Goal: Information Seeking & Learning: Learn about a topic

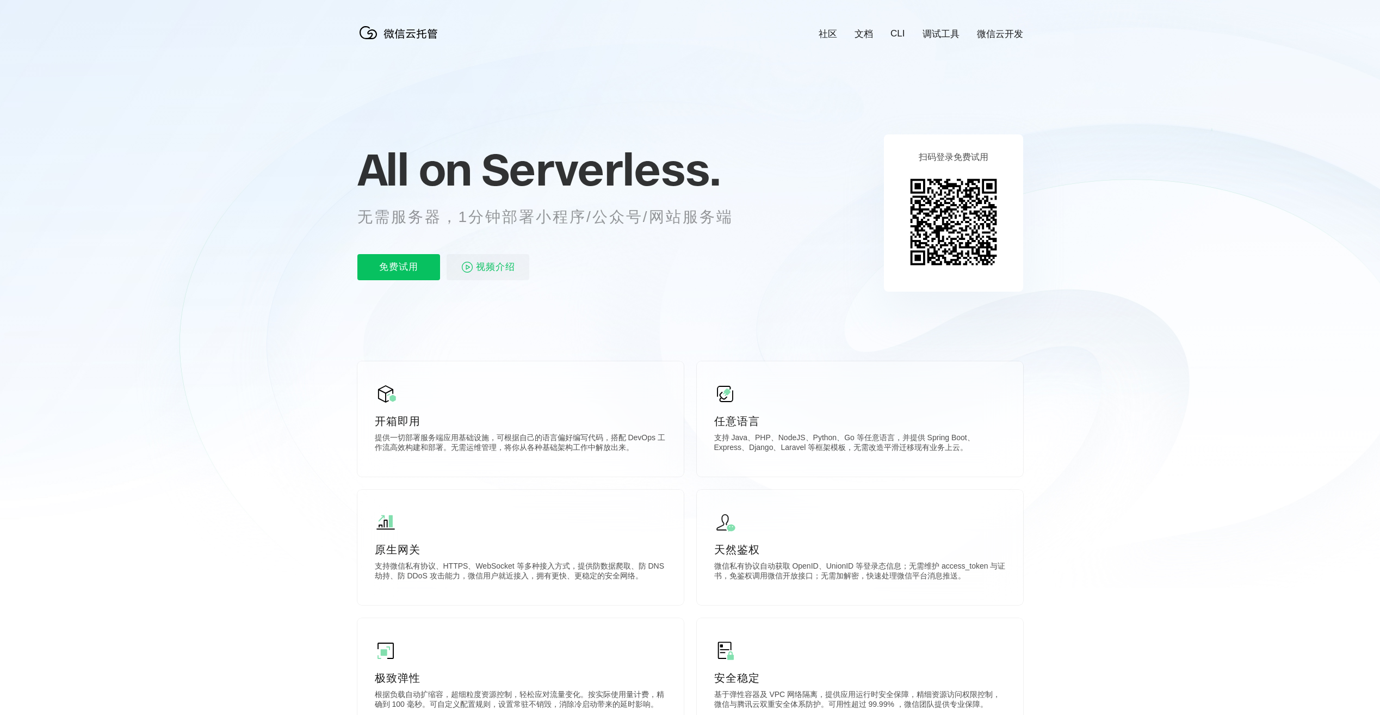
scroll to position [0, 1935]
drag, startPoint x: 364, startPoint y: 217, endPoint x: 671, endPoint y: 221, distance: 306.9
click at [671, 221] on p "无需服务器，1分钟部署小程序/公众号/网站服务端" at bounding box center [555, 217] width 396 height 22
drag, startPoint x: 671, startPoint y: 221, endPoint x: 523, endPoint y: 220, distance: 147.4
click at [523, 220] on p "无需服务器，1分钟部署小程序/公众号/网站服务端" at bounding box center [555, 217] width 396 height 22
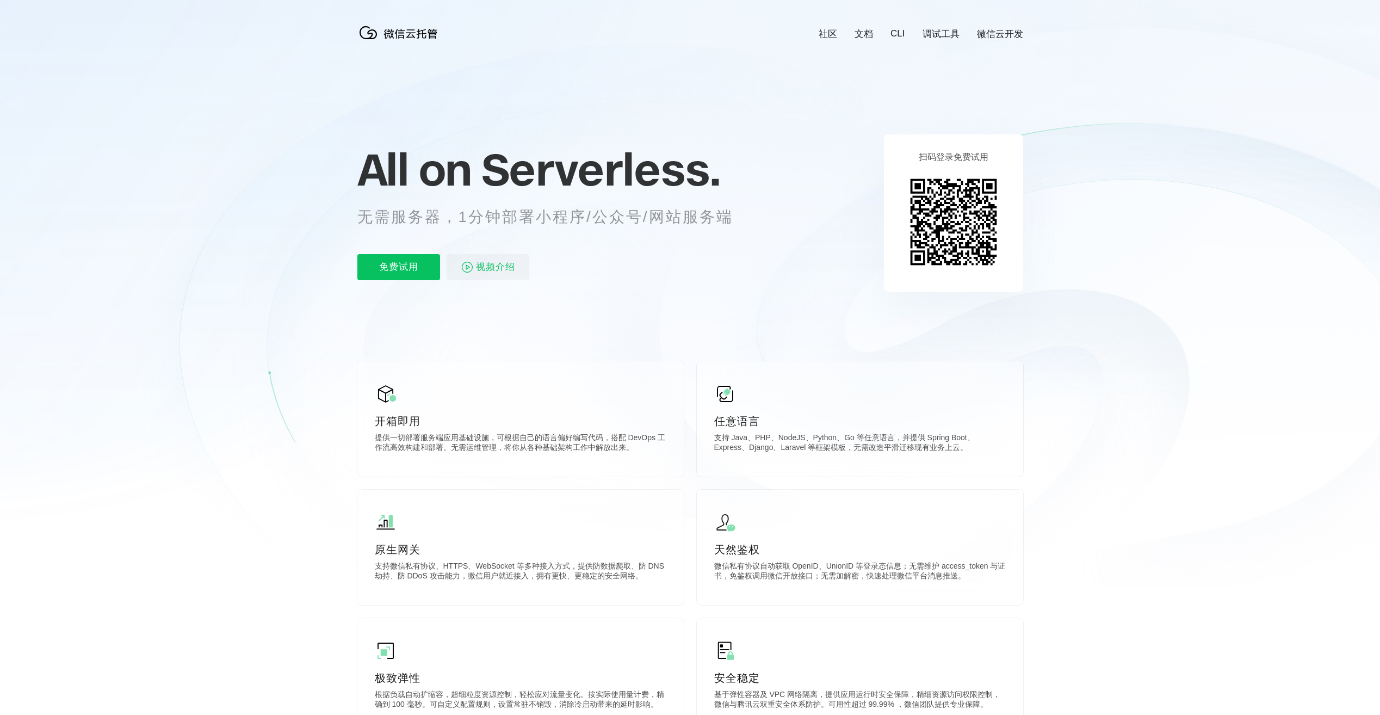
click at [600, 219] on p "无需服务器，1分钟部署小程序/公众号/网站服务端" at bounding box center [555, 217] width 396 height 22
drag, startPoint x: 600, startPoint y: 219, endPoint x: 510, endPoint y: 223, distance: 89.3
click at [510, 223] on p "无需服务器，1分钟部署小程序/公众号/网站服务端" at bounding box center [555, 217] width 396 height 22
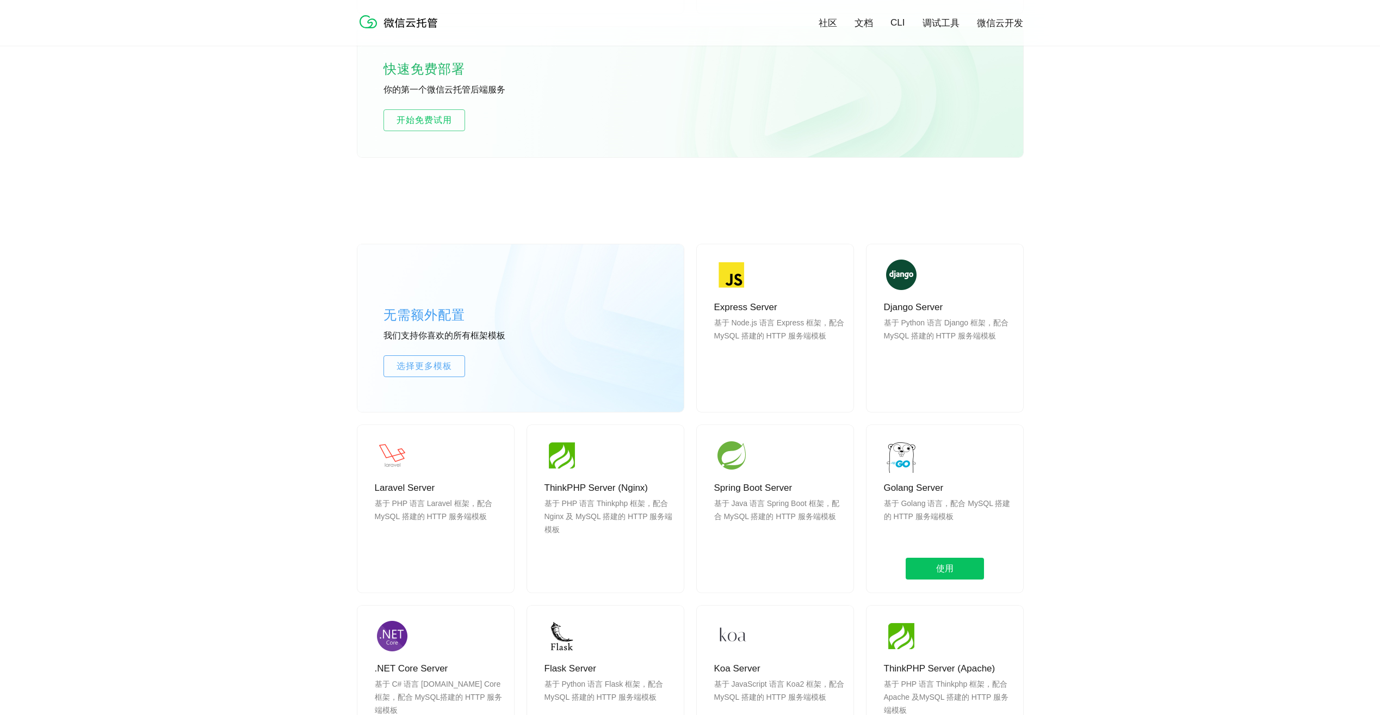
scroll to position [707, 0]
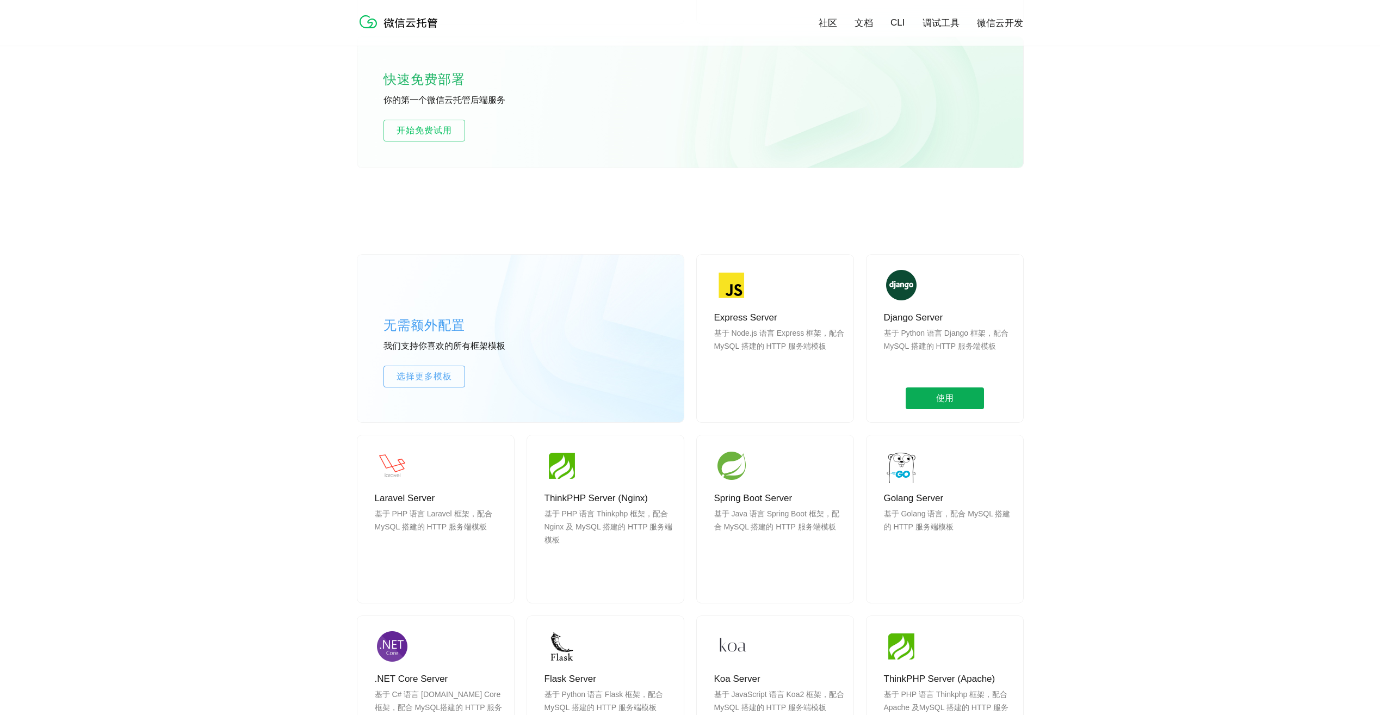
click at [938, 402] on span "使用" at bounding box center [945, 398] width 78 height 22
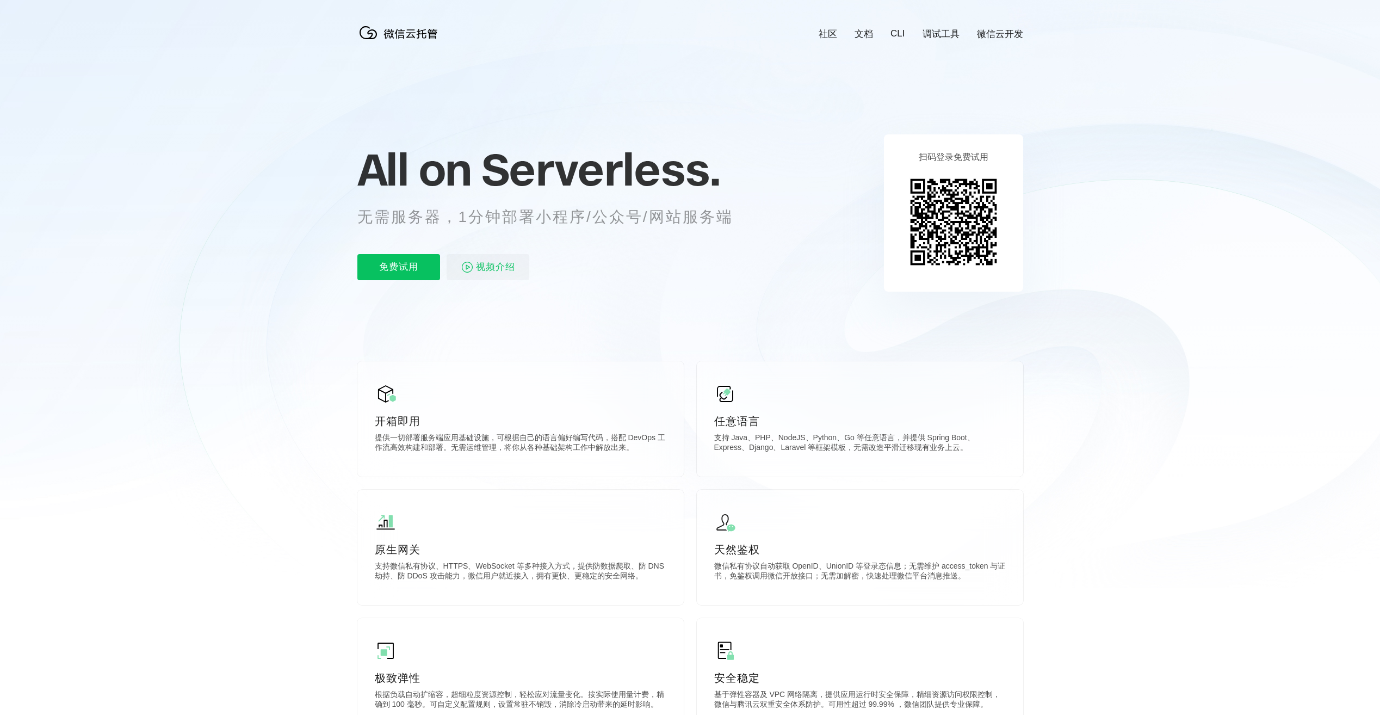
scroll to position [0, 1935]
